Goal: Communication & Community: Participate in discussion

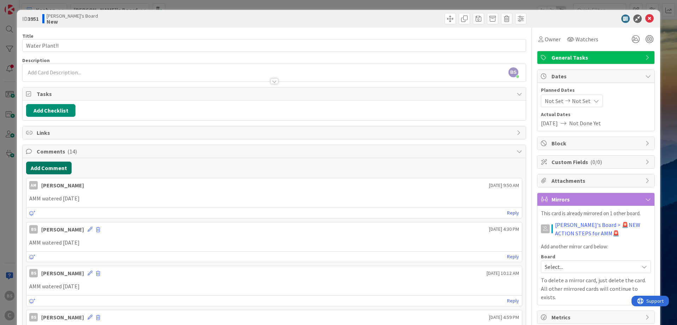
click at [53, 168] on button "Add Comment" at bounding box center [48, 167] width 45 height 13
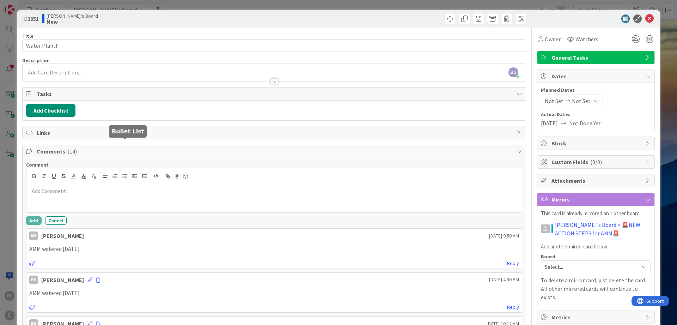
scroll to position [85, 0]
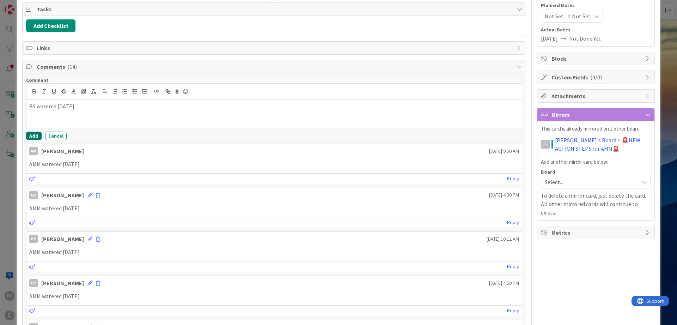
click at [35, 137] on button "Add" at bounding box center [34, 135] width 16 height 8
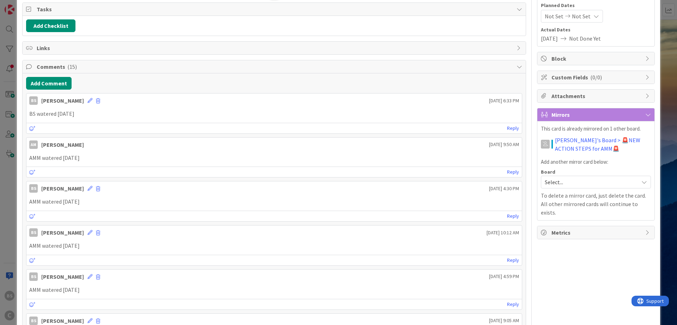
scroll to position [0, 0]
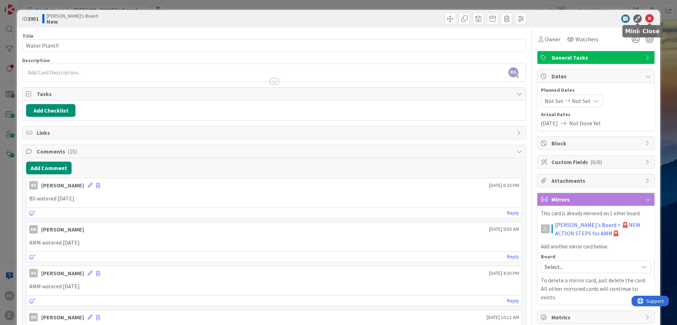
click at [648, 18] on icon at bounding box center [649, 18] width 8 height 8
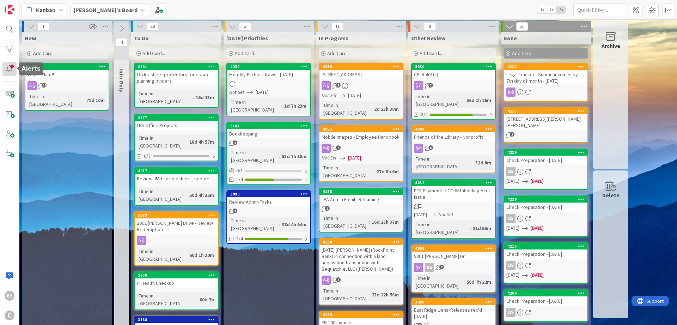
click at [14, 69] on div at bounding box center [9, 69] width 14 height 14
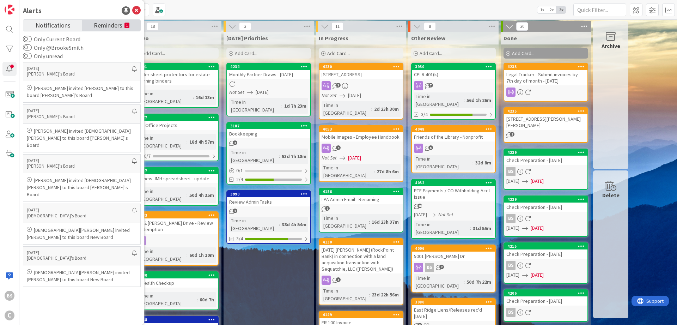
click at [103, 26] on span "Reminders" at bounding box center [108, 25] width 29 height 10
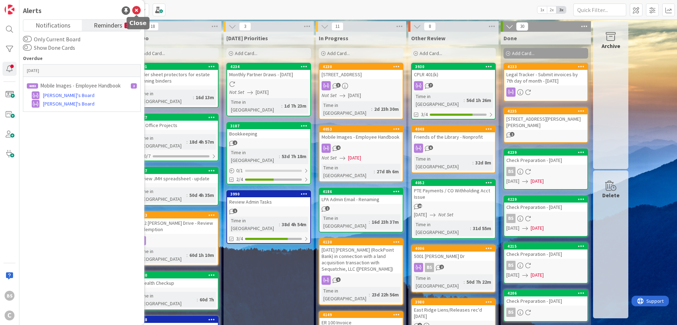
click at [135, 10] on icon at bounding box center [136, 10] width 8 height 8
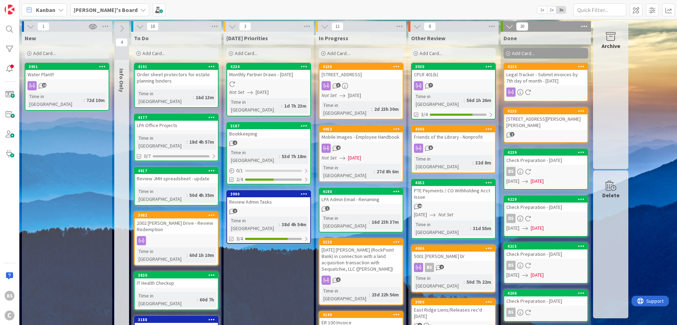
click at [105, 12] on b "[PERSON_NAME]'s Board" at bounding box center [106, 9] width 64 height 7
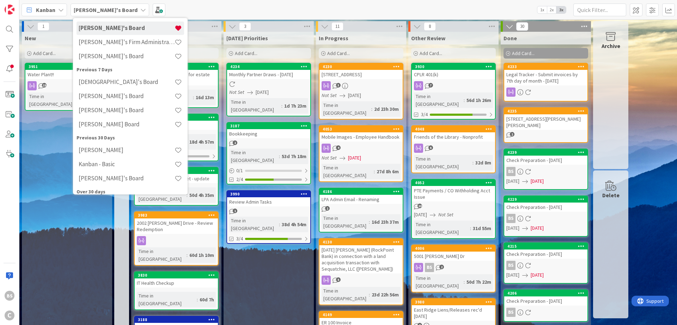
scroll to position [85, 0]
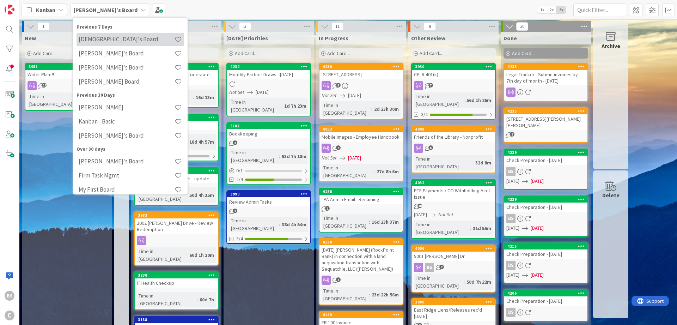
click at [104, 43] on h4 "[DEMOGRAPHIC_DATA]'s Board" at bounding box center [127, 39] width 96 height 7
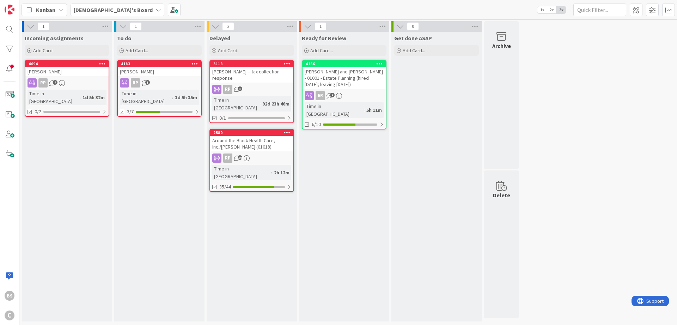
click at [104, 8] on b "[DEMOGRAPHIC_DATA]'s Board" at bounding box center [113, 9] width 79 height 7
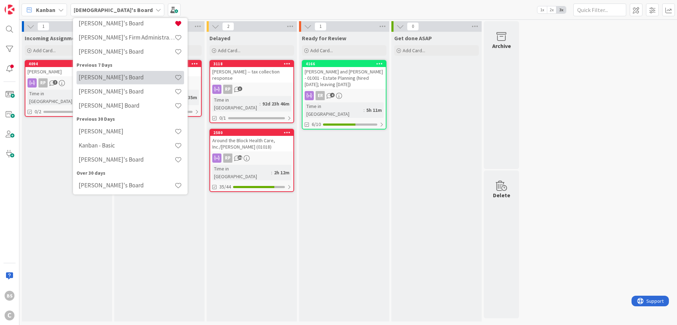
scroll to position [85, 0]
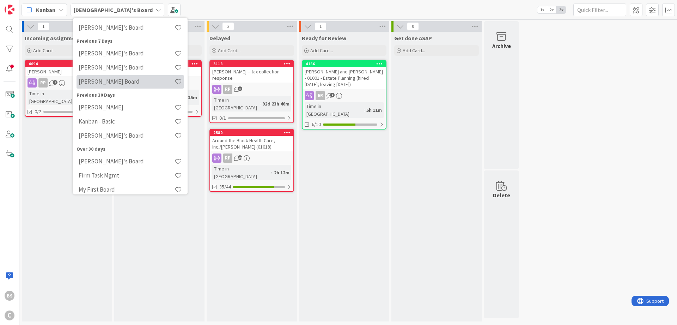
click at [107, 86] on div "[PERSON_NAME] Board" at bounding box center [130, 81] width 108 height 13
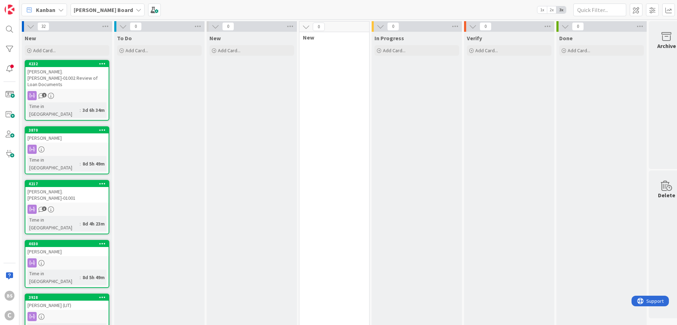
click at [93, 6] on span "[PERSON_NAME] Board" at bounding box center [103, 10] width 59 height 8
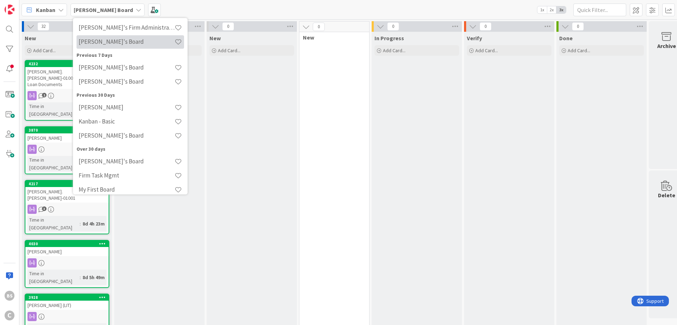
scroll to position [91, 0]
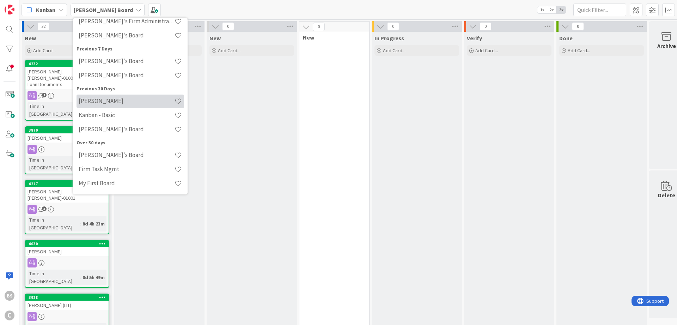
click at [117, 102] on h4 "[PERSON_NAME]" at bounding box center [127, 100] width 96 height 7
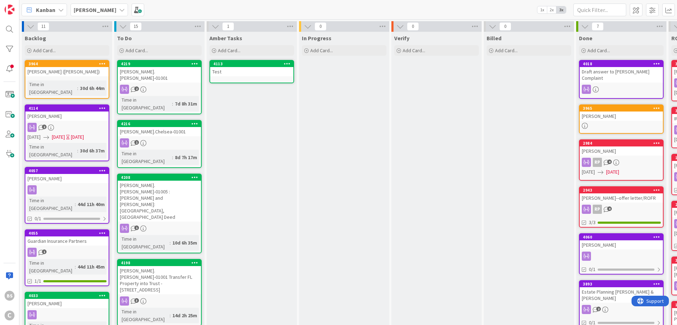
click at [84, 11] on b "[PERSON_NAME]" at bounding box center [95, 9] width 43 height 7
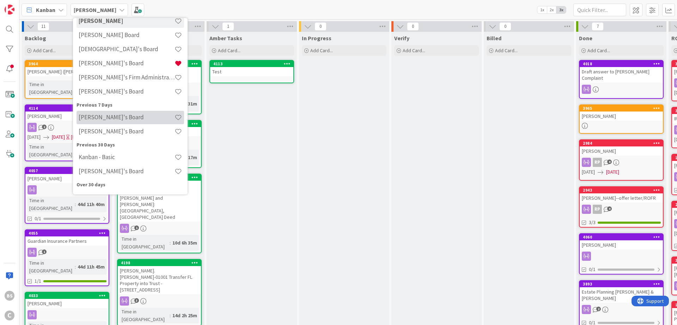
scroll to position [85, 0]
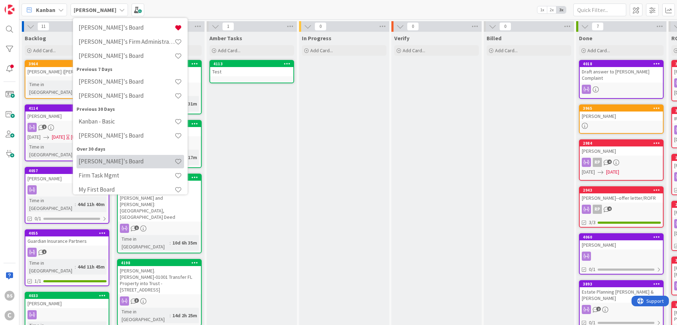
click at [109, 164] on h4 "[PERSON_NAME]'s Board" at bounding box center [127, 161] width 96 height 7
